Goal: Task Accomplishment & Management: Use online tool/utility

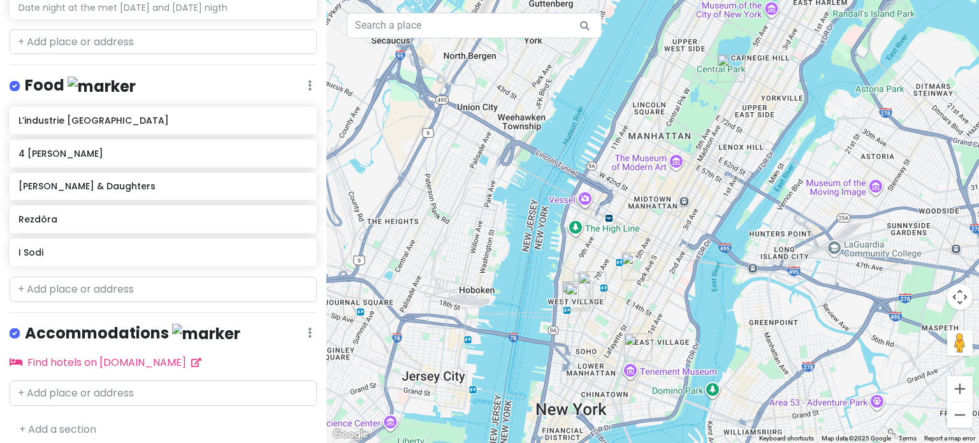
scroll to position [247, 0]
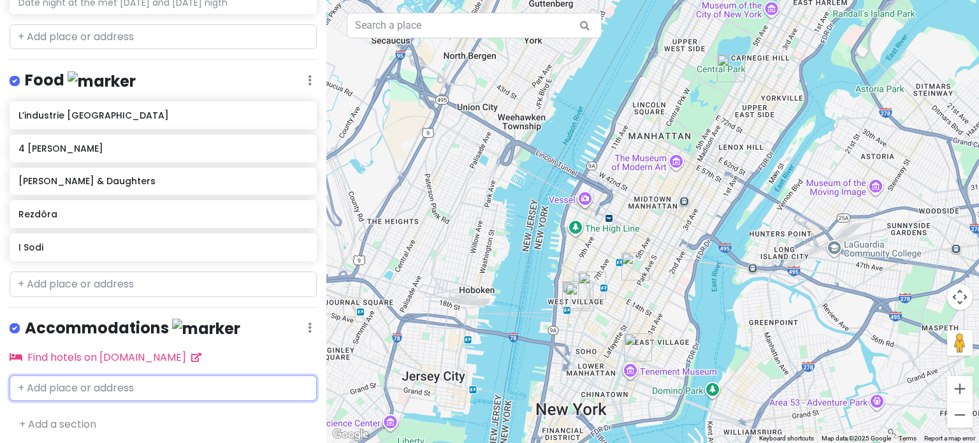
click at [123, 383] on input "text" at bounding box center [163, 389] width 307 height 26
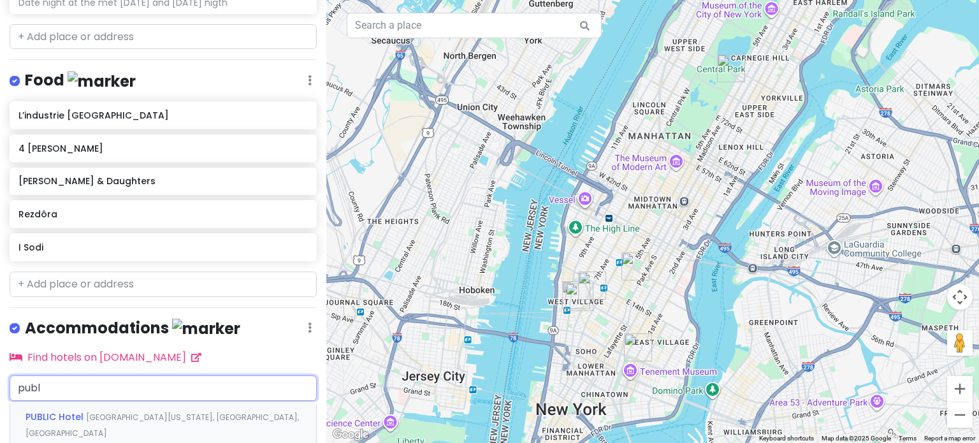
type input "publi"
click at [131, 415] on span "[GEOGRAPHIC_DATA][US_STATE], [GEOGRAPHIC_DATA], [GEOGRAPHIC_DATA]" at bounding box center [163, 425] width 274 height 27
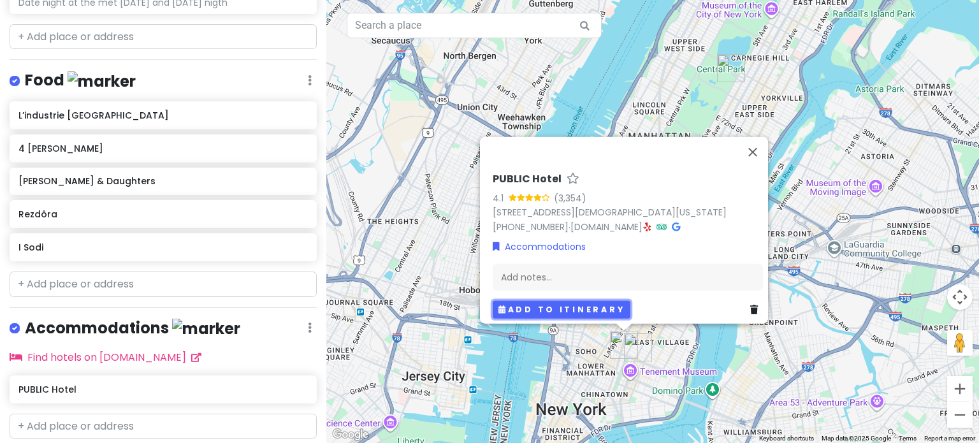
click at [579, 309] on button "Add to itinerary" at bounding box center [562, 309] width 138 height 18
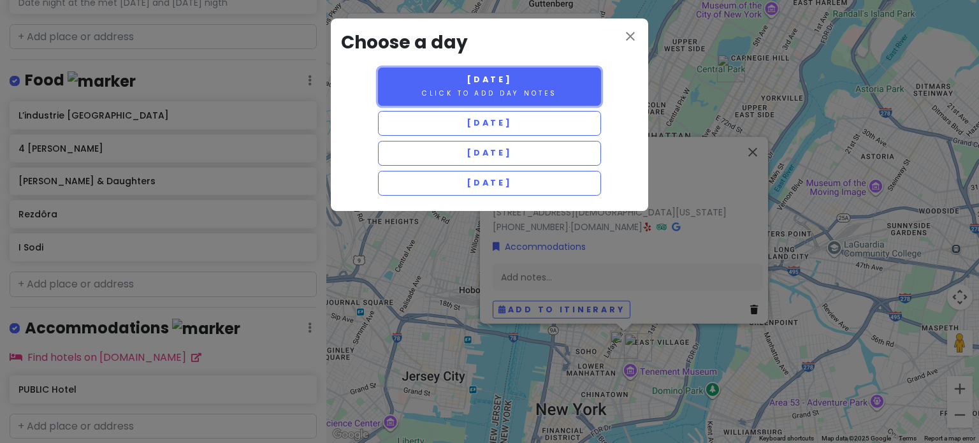
click at [518, 92] on small "Click to add day notes" at bounding box center [489, 94] width 135 height 10
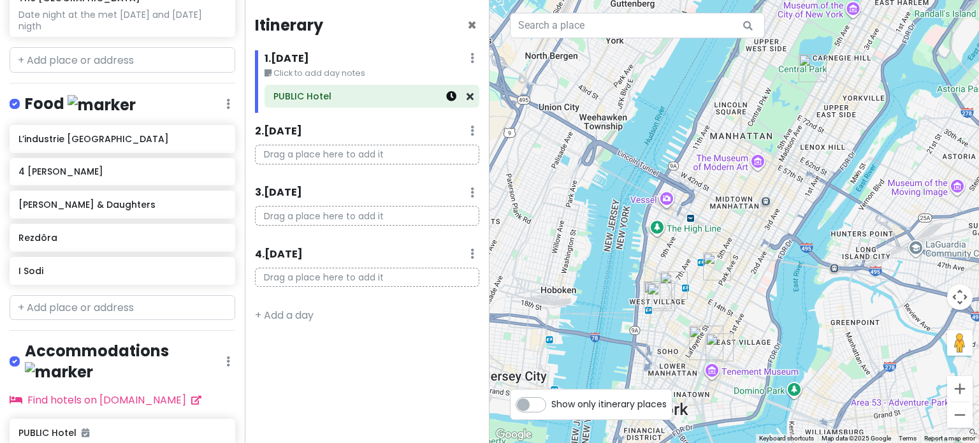
click at [455, 102] on link at bounding box center [451, 96] width 10 height 15
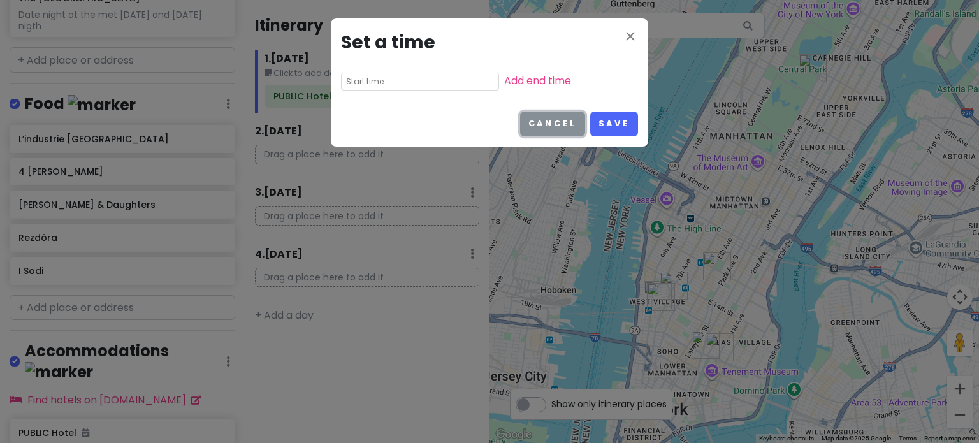
click at [571, 117] on button "Cancel" at bounding box center [552, 124] width 65 height 25
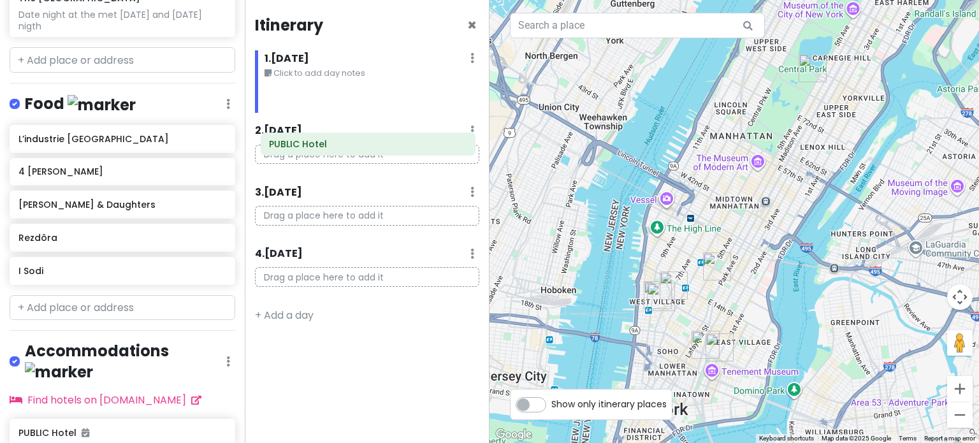
drag, startPoint x: 305, startPoint y: 94, endPoint x: 301, endPoint y: 145, distance: 51.2
click at [301, 145] on div "Itinerary × 1 . [DATE] Edit Day Notes Delete Day Click to add day notes PUBLIC …" at bounding box center [367, 221] width 245 height 443
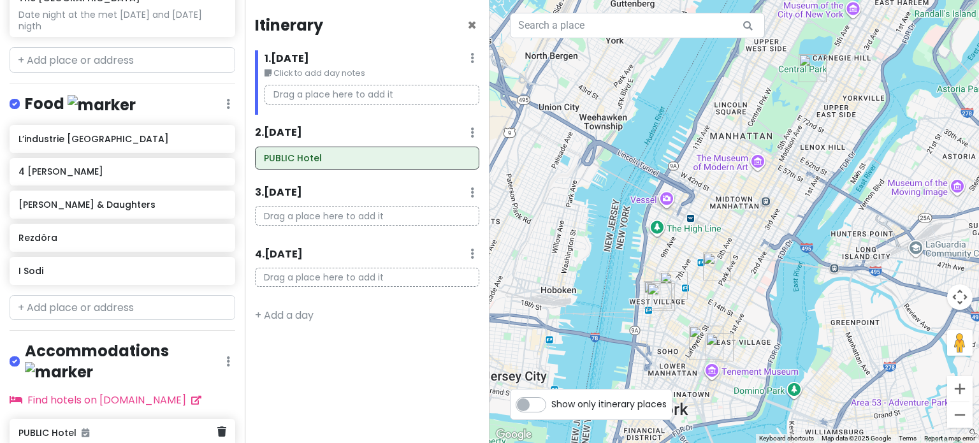
click at [85, 429] on icon at bounding box center [86, 433] width 8 height 9
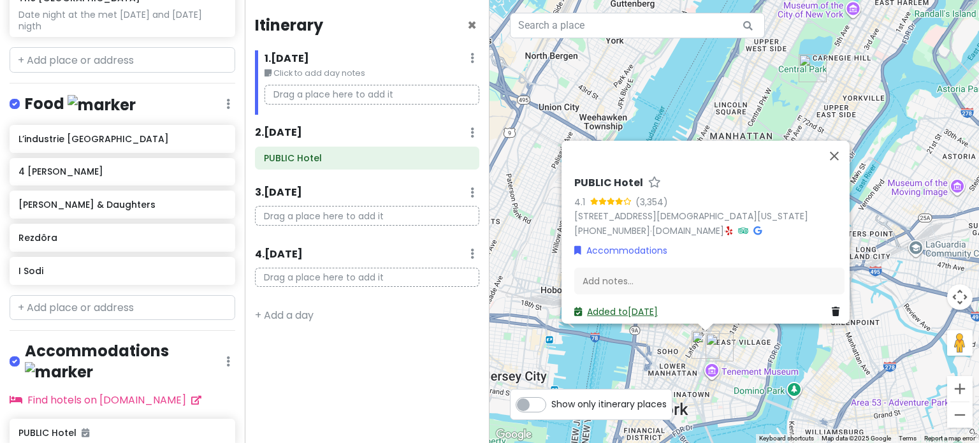
click at [627, 305] on link "Added to [DATE]" at bounding box center [617, 311] width 84 height 13
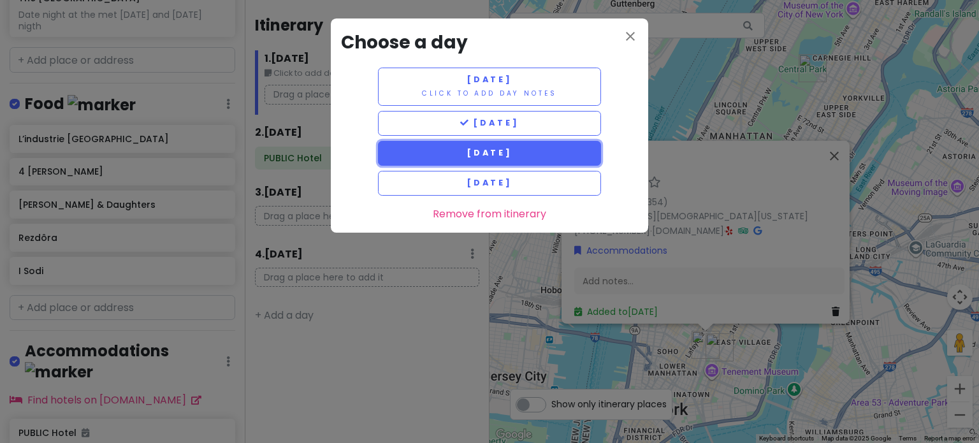
click at [439, 155] on button "[DATE]" at bounding box center [489, 153] width 223 height 25
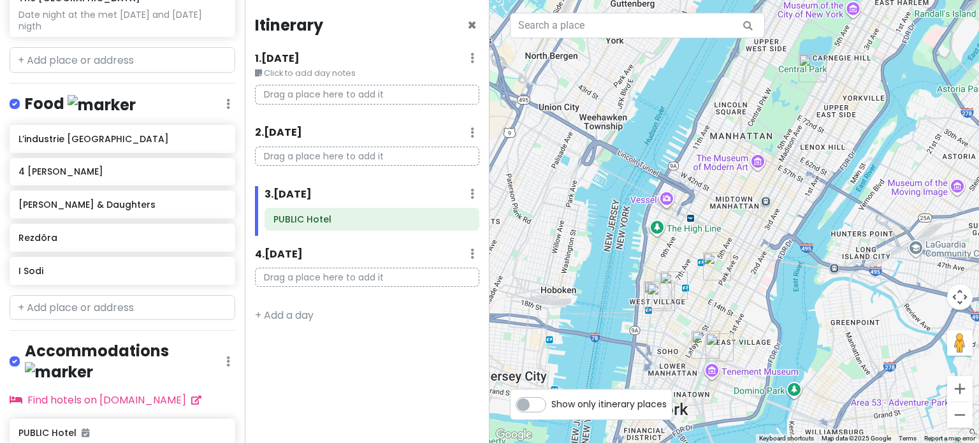
scroll to position [309, 0]
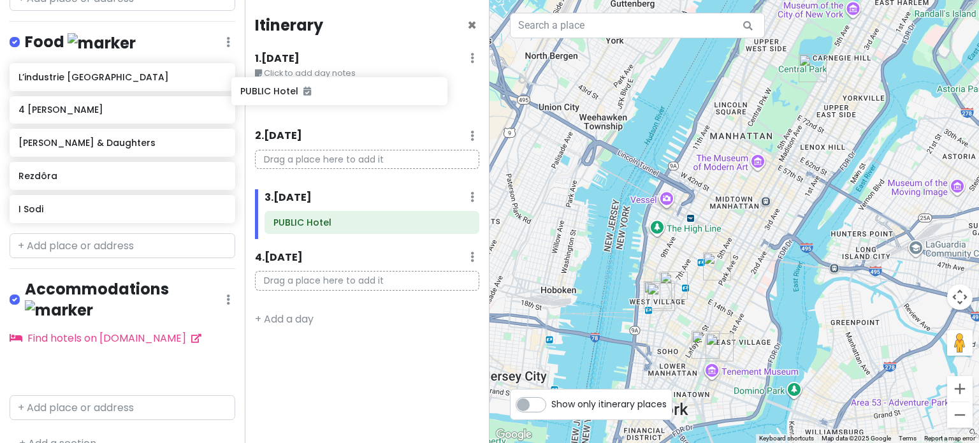
drag, startPoint x: 144, startPoint y: 346, endPoint x: 382, endPoint y: 94, distance: 346.4
click at [382, 94] on div "NYC 2025 Private Change Dates Make a Copy Delete Trip Go Pro ⚡️ Give Feedback 💡…" at bounding box center [489, 221] width 979 height 443
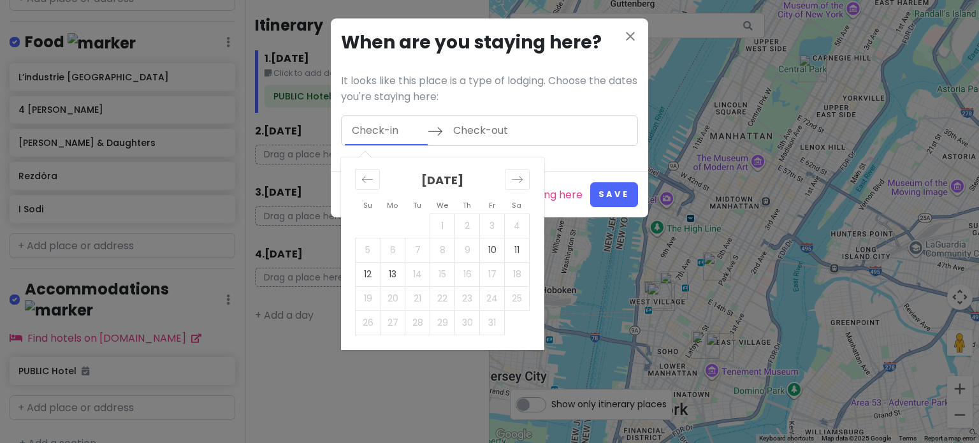
click at [372, 133] on input "Check-in" at bounding box center [386, 130] width 83 height 29
click at [496, 246] on td "10" at bounding box center [492, 250] width 25 height 24
type input "[DATE]"
click at [396, 276] on td "13" at bounding box center [393, 274] width 25 height 24
type input "[DATE]"
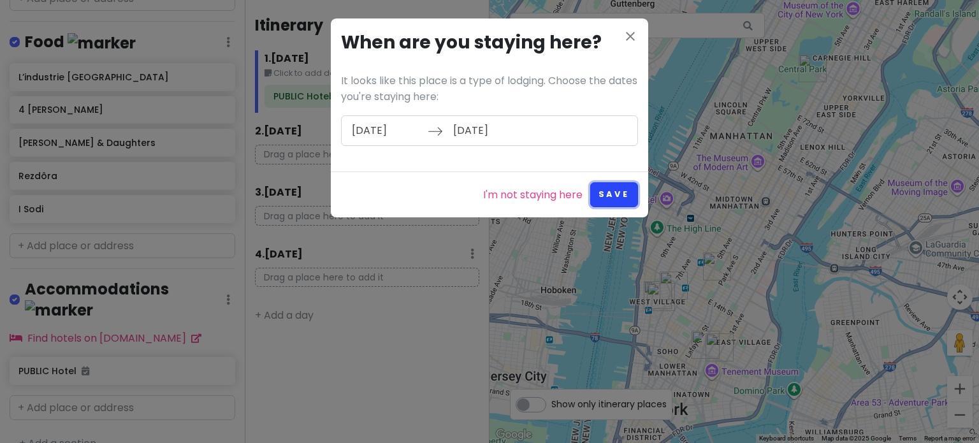
click at [619, 194] on button "Save" at bounding box center [614, 194] width 48 height 25
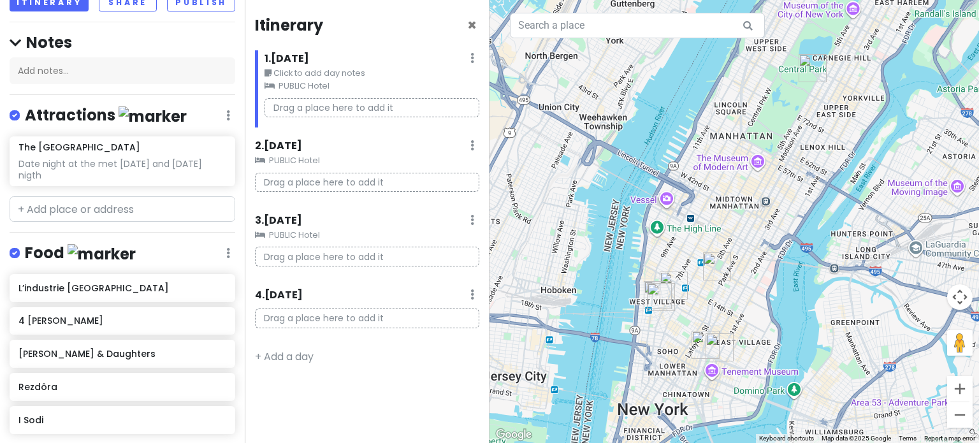
scroll to position [99, 0]
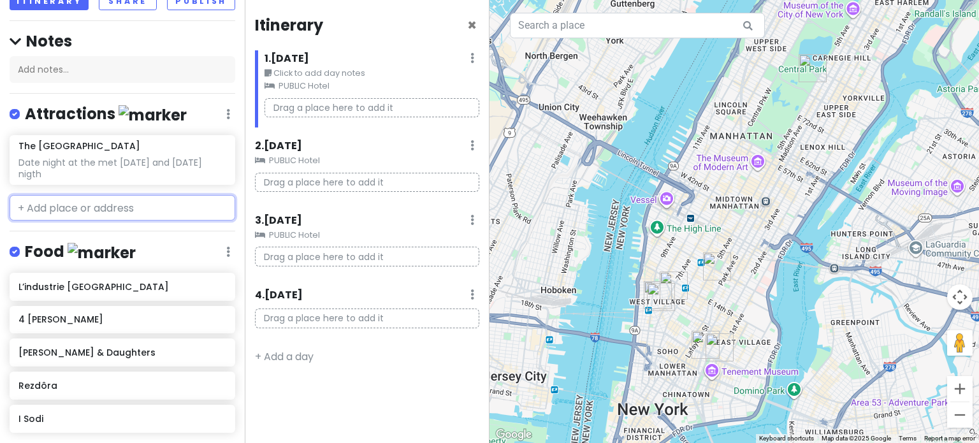
click at [149, 211] on input "text" at bounding box center [123, 208] width 226 height 26
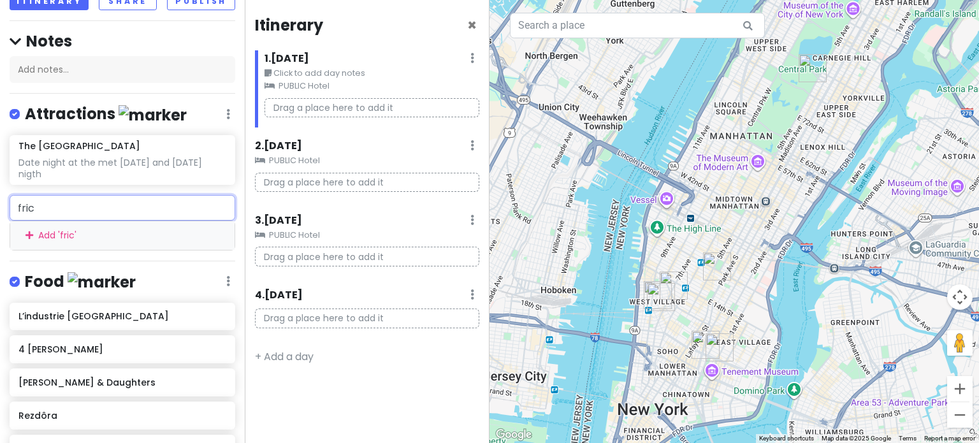
type input "[PERSON_NAME]"
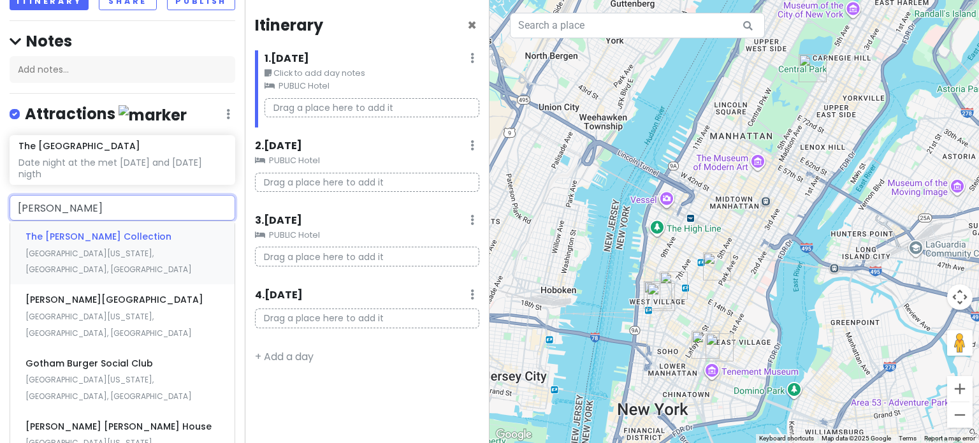
click at [135, 248] on span "[GEOGRAPHIC_DATA][US_STATE], [GEOGRAPHIC_DATA], [GEOGRAPHIC_DATA]" at bounding box center [109, 261] width 166 height 27
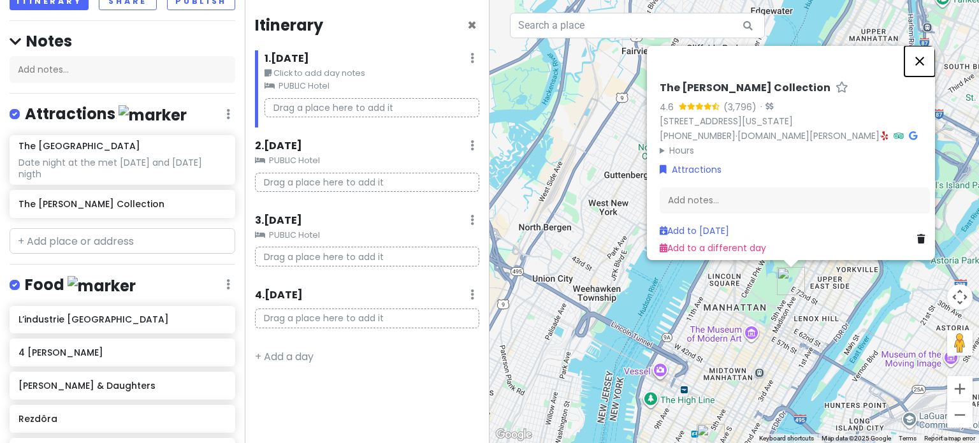
click at [925, 50] on button "Close" at bounding box center [920, 61] width 31 height 31
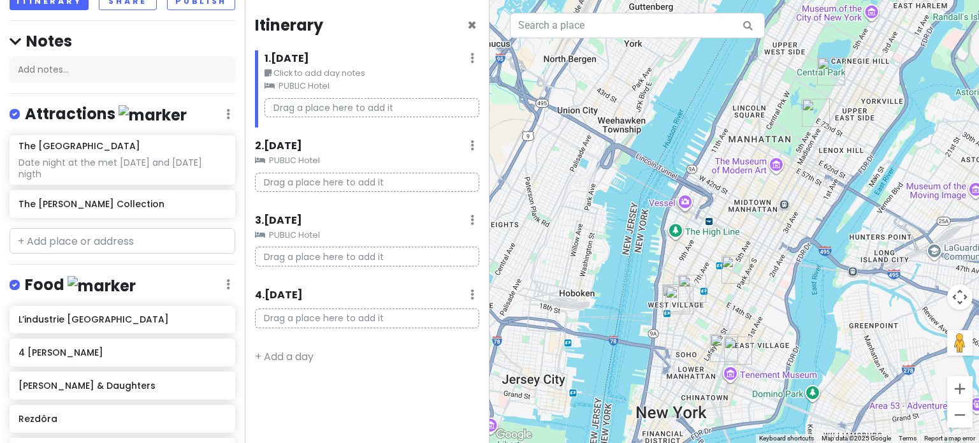
drag, startPoint x: 651, startPoint y: 358, endPoint x: 676, endPoint y: 187, distance: 173.3
click at [676, 187] on div at bounding box center [735, 221] width 490 height 443
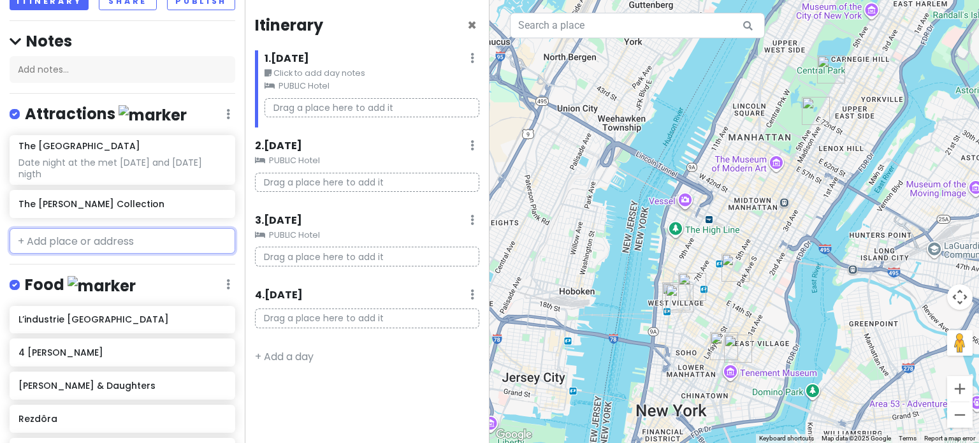
click at [132, 240] on input "text" at bounding box center [123, 241] width 226 height 26
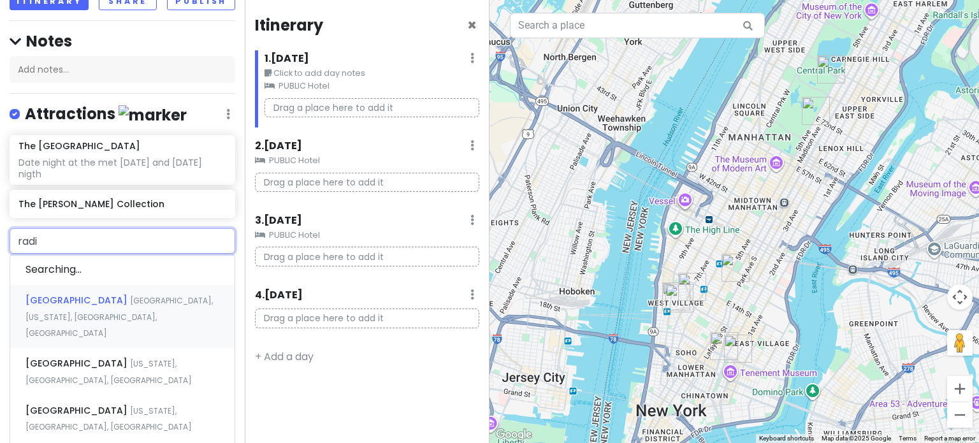
type input "radio"
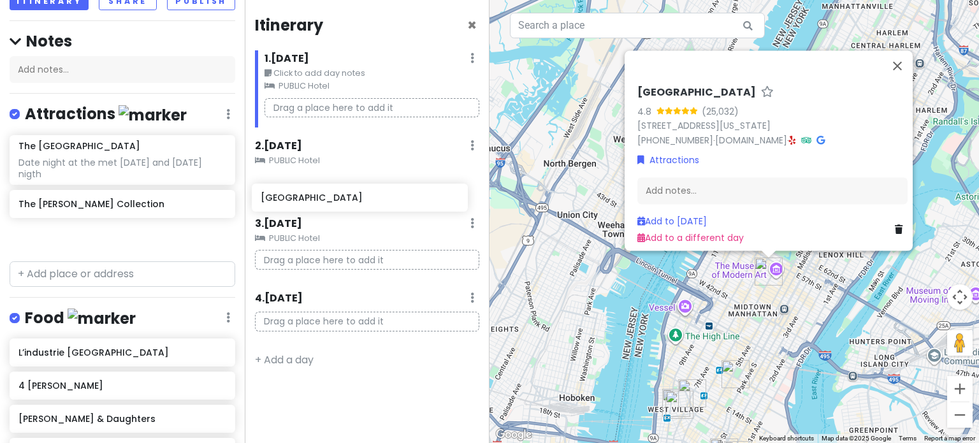
drag, startPoint x: 78, startPoint y: 236, endPoint x: 320, endPoint y: 198, distance: 245.2
click at [320, 198] on div "NYC 2025 Private Change Dates Make a Copy Delete Trip Go Pro ⚡️ Give Feedback 💡…" at bounding box center [489, 221] width 979 height 443
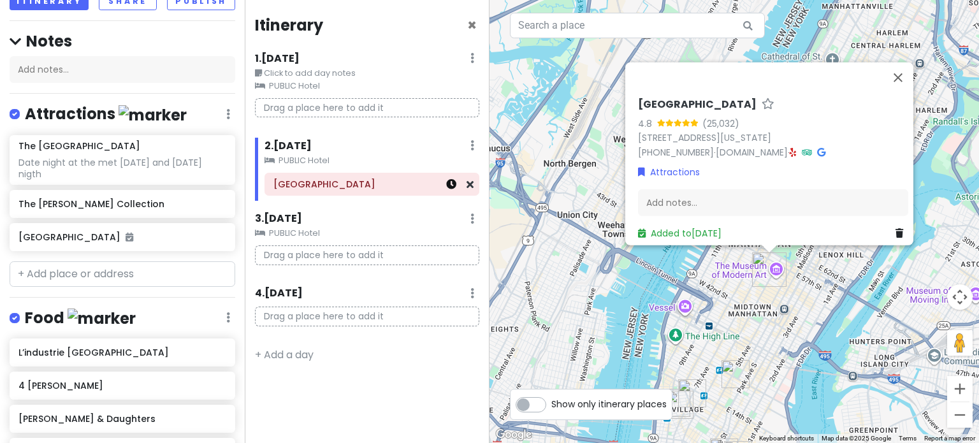
click at [453, 187] on icon at bounding box center [451, 184] width 10 height 10
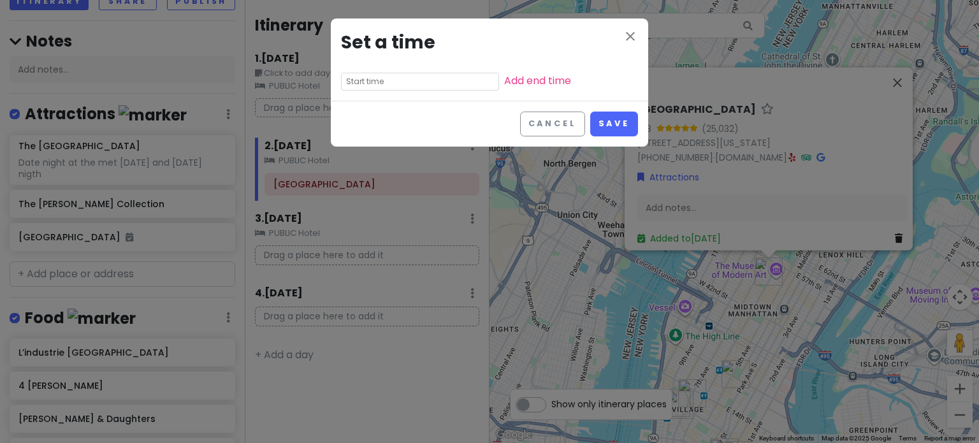
click at [402, 82] on input "text" at bounding box center [420, 82] width 158 height 18
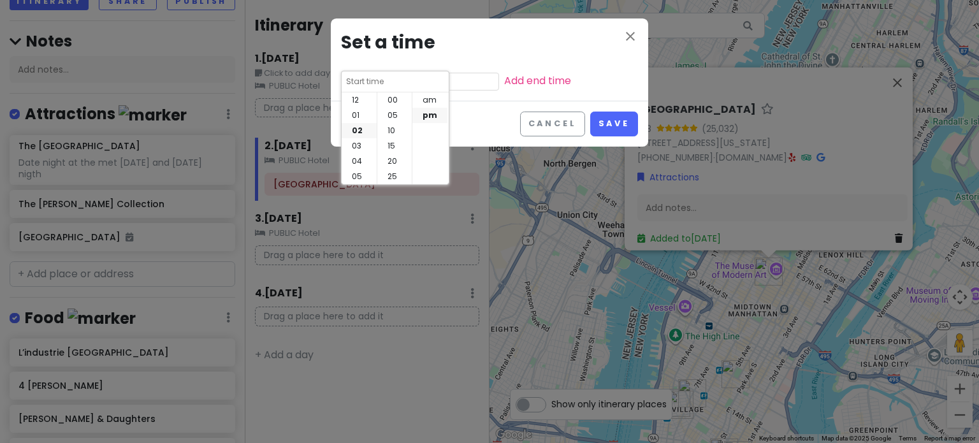
scroll to position [92, 0]
click at [355, 165] on li "08" at bounding box center [359, 166] width 35 height 15
type input "8:55 pm"
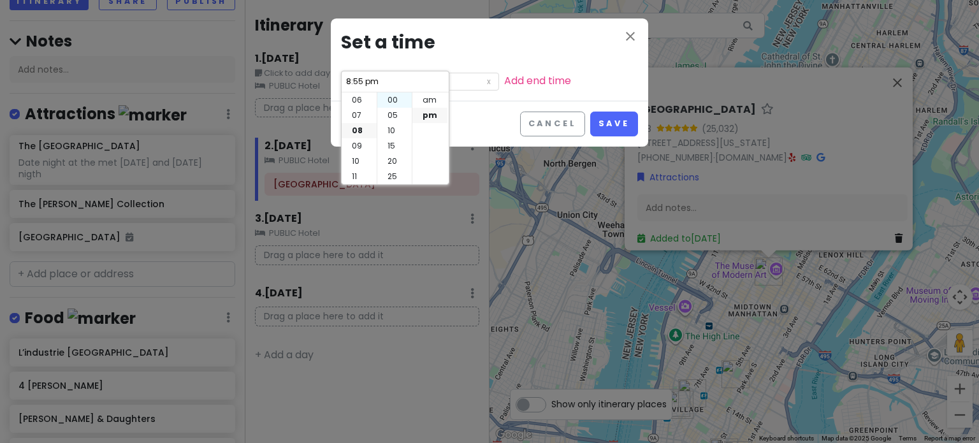
click at [391, 99] on li "00" at bounding box center [395, 99] width 34 height 15
type input "8:00 pm"
click at [434, 119] on li "pm" at bounding box center [430, 115] width 35 height 15
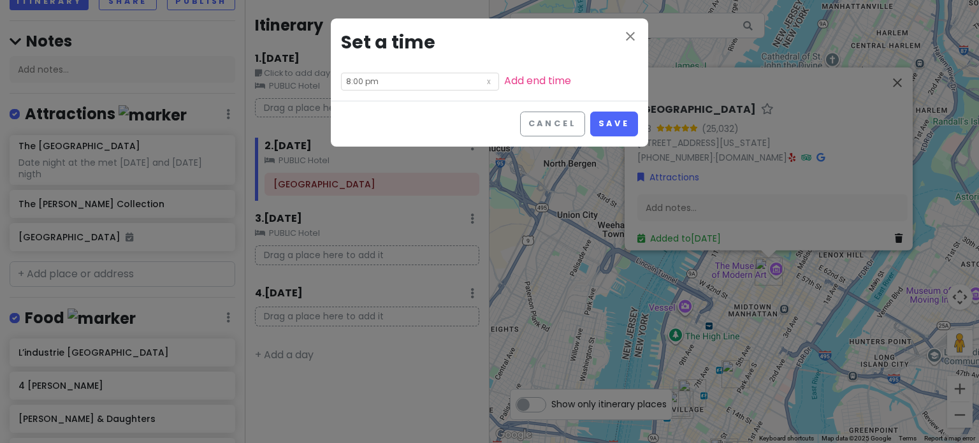
click at [465, 122] on div "Cancel Save" at bounding box center [490, 124] width 318 height 46
click at [611, 122] on button "Save" at bounding box center [614, 124] width 48 height 25
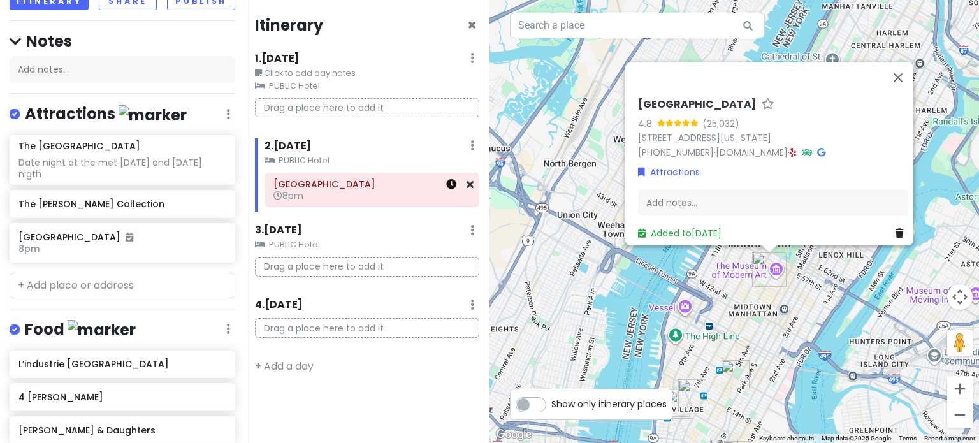
click at [451, 189] on icon at bounding box center [451, 184] width 10 height 10
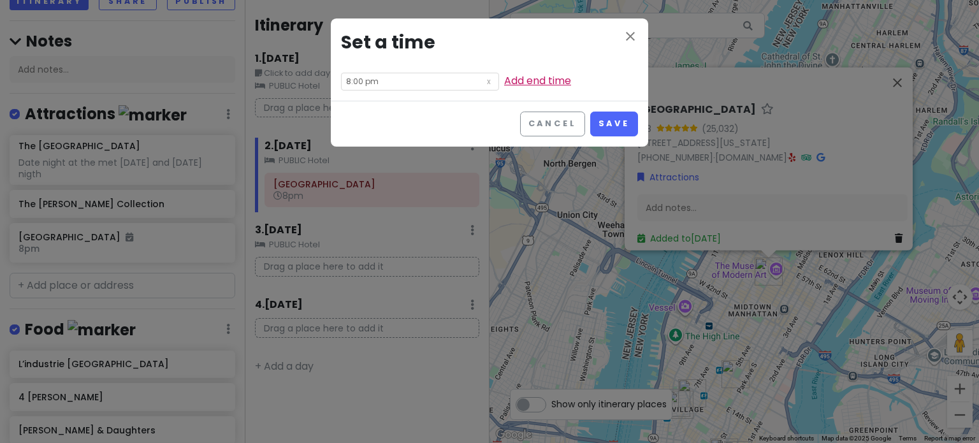
click at [504, 81] on link "Add end time" at bounding box center [537, 80] width 67 height 15
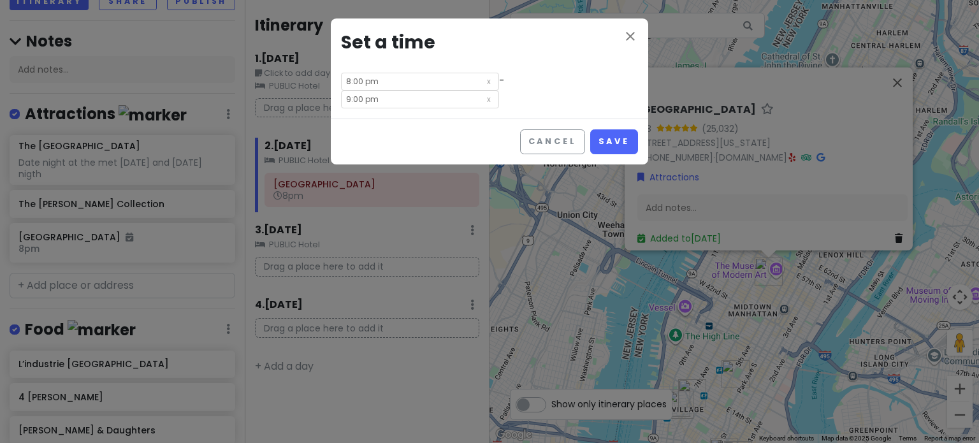
click at [499, 91] on input "9:00 pm" at bounding box center [420, 100] width 158 height 18
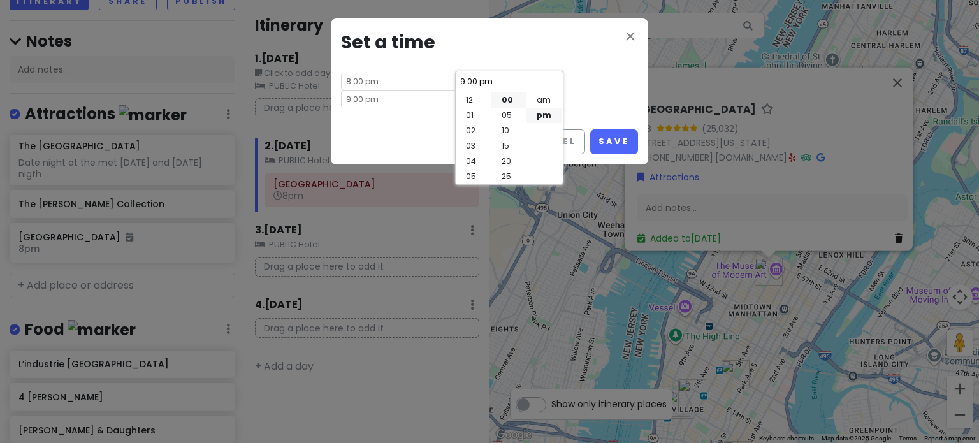
scroll to position [92, 0]
click at [469, 178] on li "11" at bounding box center [473, 176] width 35 height 15
type input "11:00 pm"
click at [546, 132] on div "11:00 pm 12 01 02 03 04 05 06 07 08 09 10 11 00 05 10 15 20 25 30 35 40 45 50 5…" at bounding box center [509, 128] width 108 height 114
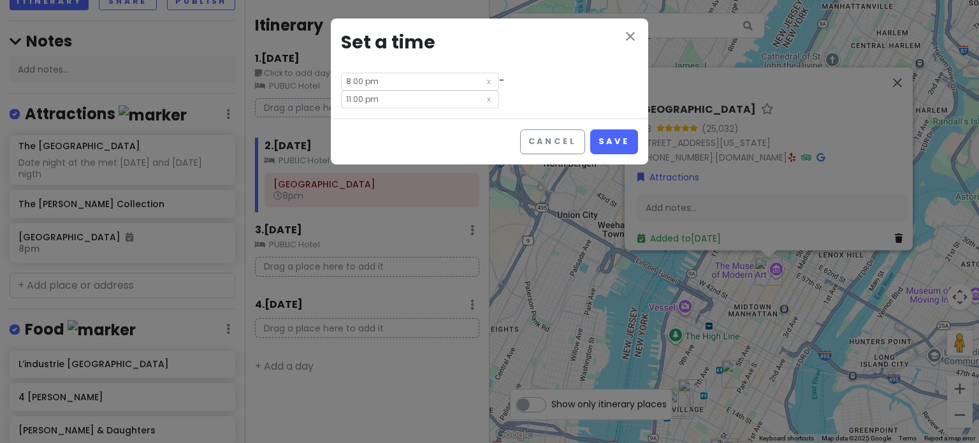
click at [594, 86] on div "close Set a time 8:00 pm - 11:00 pm" at bounding box center [490, 68] width 318 height 100
click at [601, 129] on button "Save" at bounding box center [614, 141] width 48 height 25
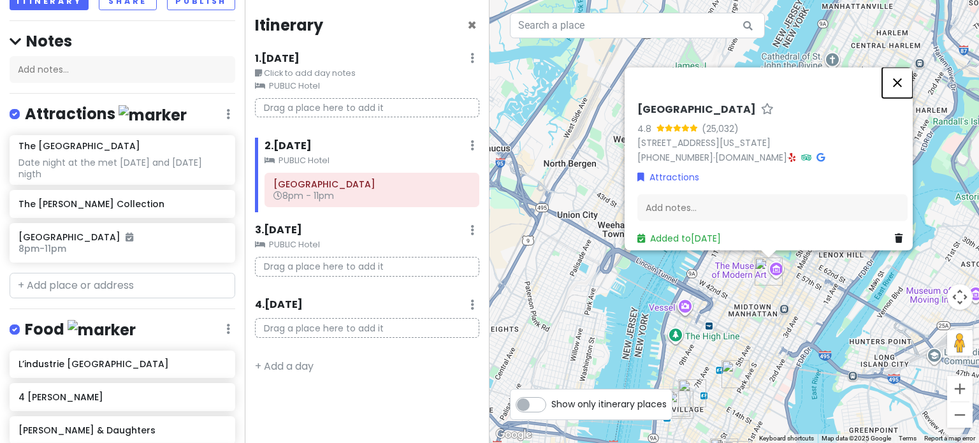
click at [900, 75] on button "Close" at bounding box center [898, 82] width 31 height 31
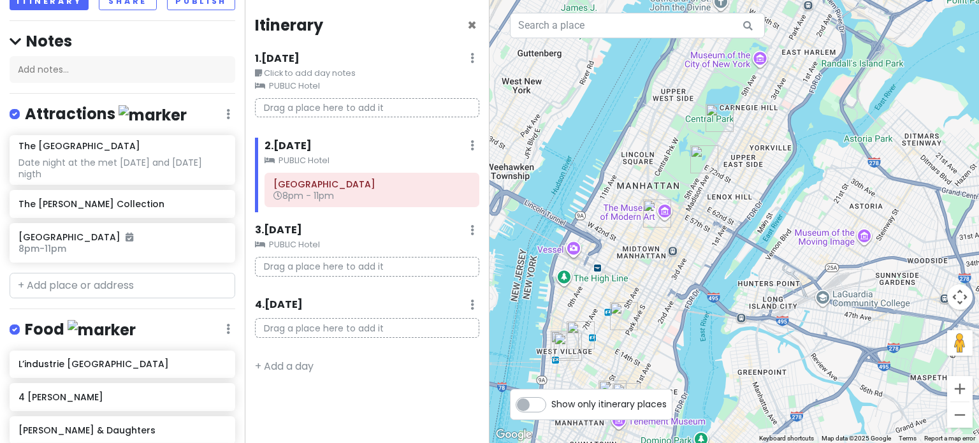
drag, startPoint x: 740, startPoint y: 209, endPoint x: 625, endPoint y: 149, distance: 130.1
click at [625, 149] on div at bounding box center [735, 221] width 490 height 443
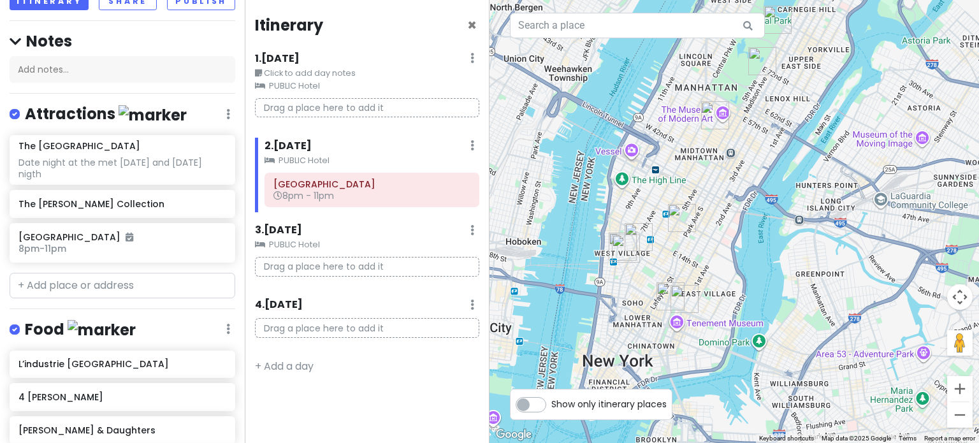
drag, startPoint x: 684, startPoint y: 336, endPoint x: 741, endPoint y: 233, distance: 117.3
click at [741, 233] on div at bounding box center [735, 221] width 490 height 443
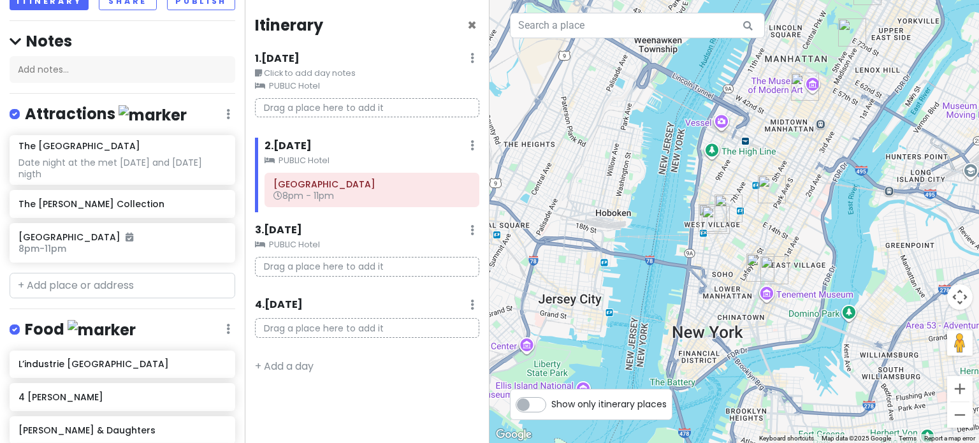
drag, startPoint x: 589, startPoint y: 323, endPoint x: 682, endPoint y: 295, distance: 97.2
click at [682, 295] on div at bounding box center [735, 221] width 490 height 443
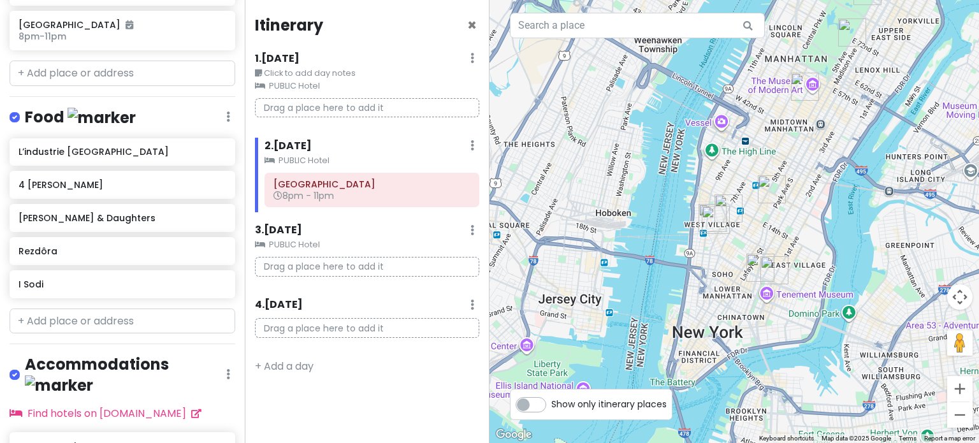
scroll to position [310, 0]
